Goal: Manage account settings

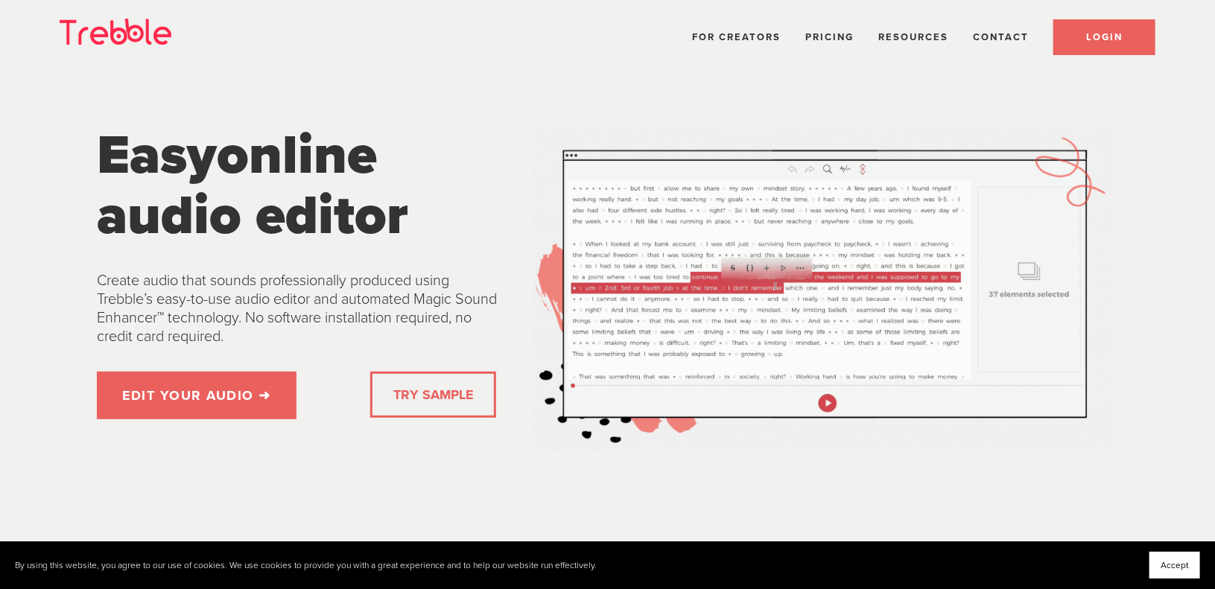
click at [1091, 36] on span "LOGIN" at bounding box center [1104, 37] width 36 height 12
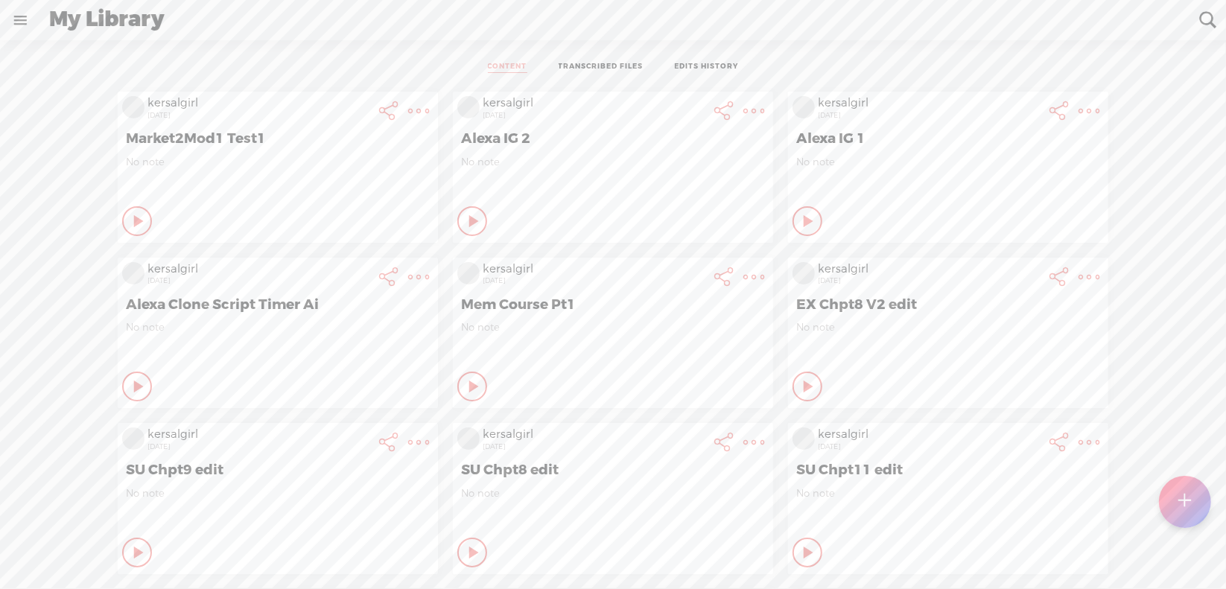
click at [16, 22] on link at bounding box center [20, 20] width 39 height 39
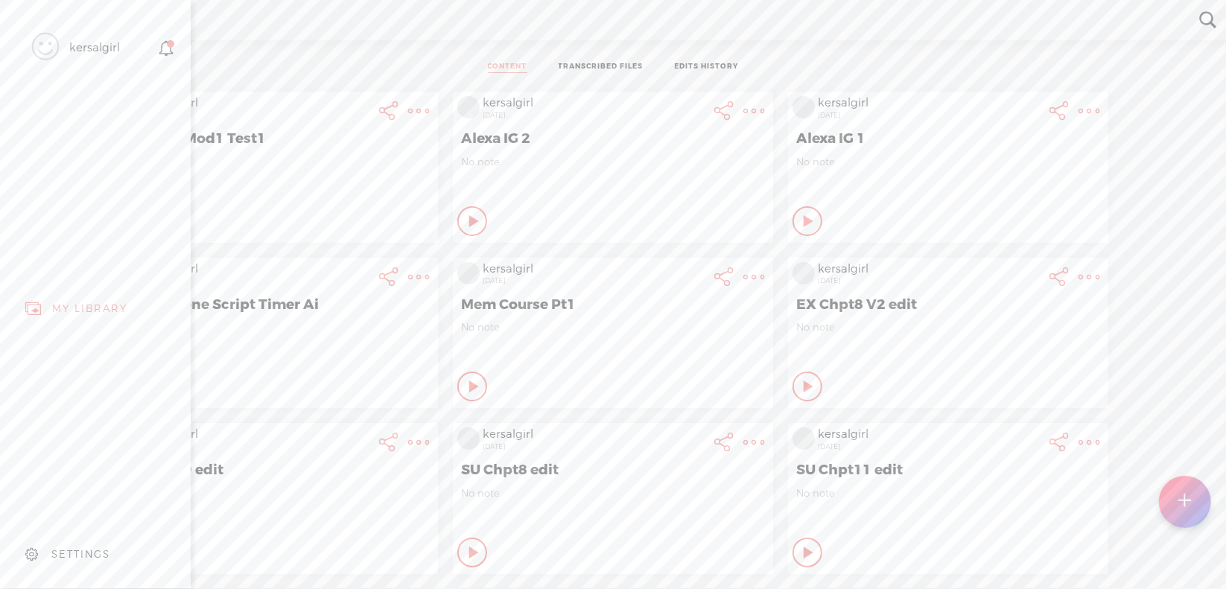
click at [78, 548] on div "SETTINGS" at bounding box center [80, 554] width 59 height 13
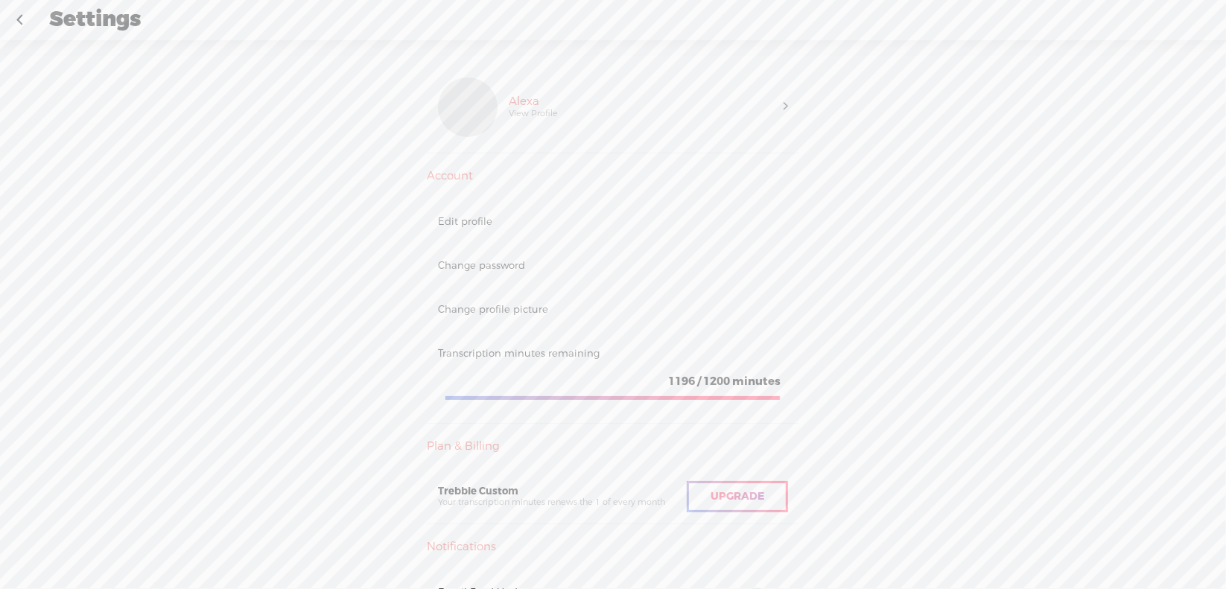
click at [16, 19] on link at bounding box center [19, 20] width 37 height 39
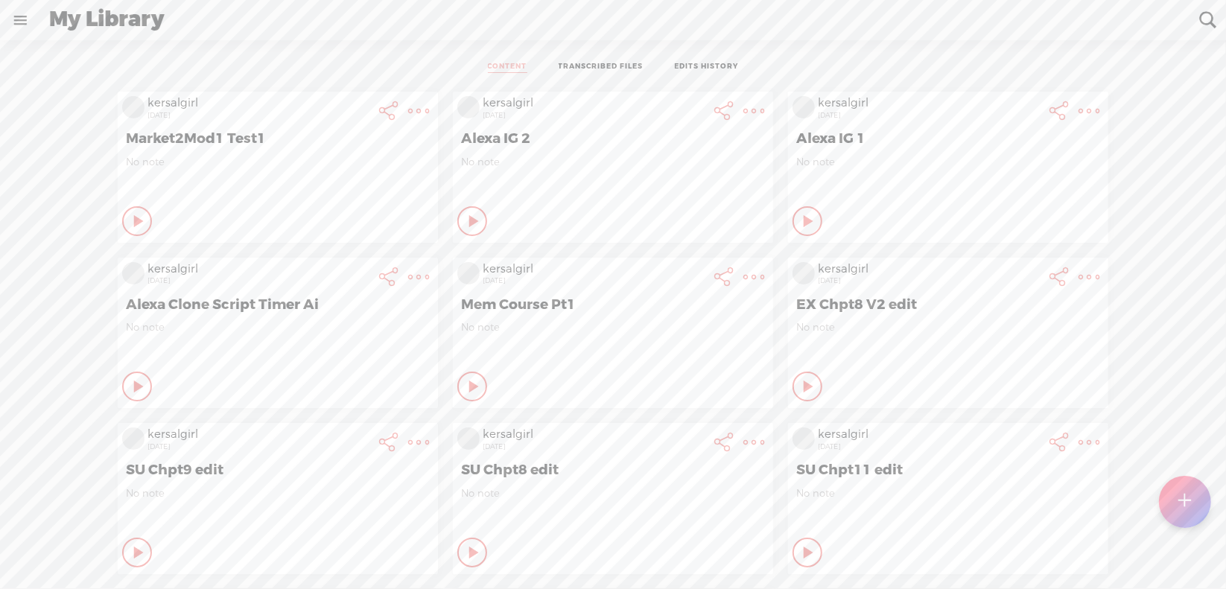
click at [408, 108] on t at bounding box center [418, 111] width 21 height 21
